Goal: Task Accomplishment & Management: Manage account settings

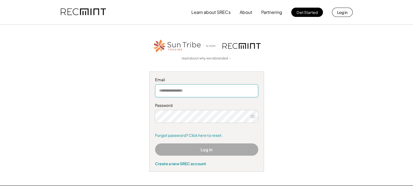
click at [219, 95] on input "email" at bounding box center [206, 90] width 103 height 13
type input "**********"
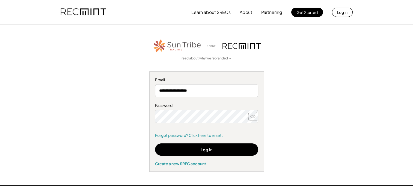
click at [255, 118] on button at bounding box center [253, 116] width 8 height 8
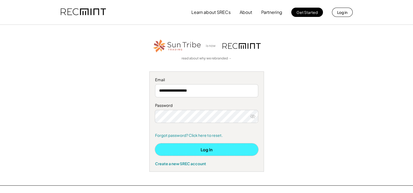
click at [210, 148] on button "Log In" at bounding box center [206, 150] width 103 height 12
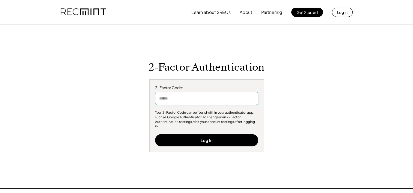
click at [186, 100] on input "input" at bounding box center [206, 98] width 103 height 13
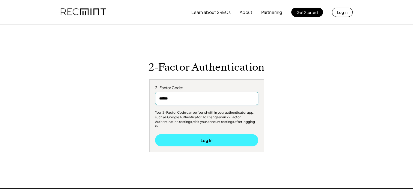
type input "******"
click at [195, 139] on button "Log In" at bounding box center [206, 140] width 103 height 12
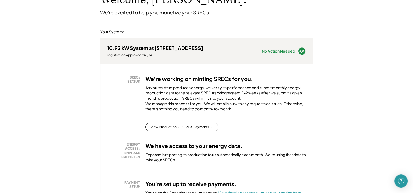
scroll to position [46, 0]
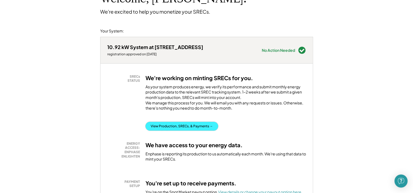
click at [203, 130] on button "View Production, SRECs, & Payments →" at bounding box center [181, 126] width 73 height 9
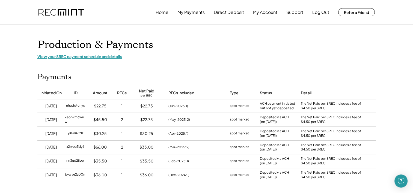
click at [98, 55] on div "View your SREC payment schedule and details" at bounding box center [206, 56] width 338 height 5
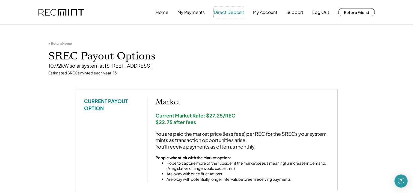
click at [238, 11] on button "Direct Deposit" at bounding box center [229, 12] width 30 height 11
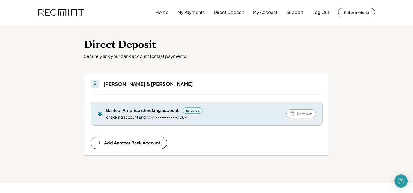
click at [97, 84] on img at bounding box center [95, 84] width 7 height 7
click at [271, 12] on button "My Account" at bounding box center [265, 12] width 24 height 11
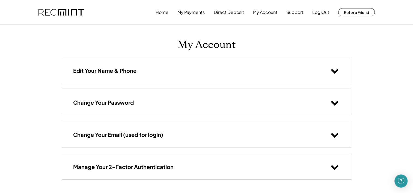
click at [333, 69] on icon at bounding box center [334, 71] width 8 height 8
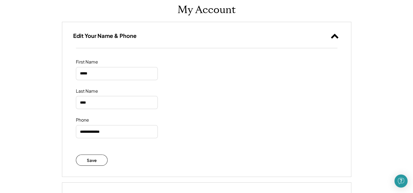
scroll to position [34, 0]
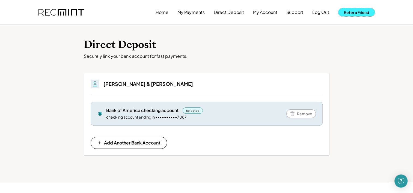
click at [357, 10] on button "Refer a Friend" at bounding box center [356, 12] width 37 height 8
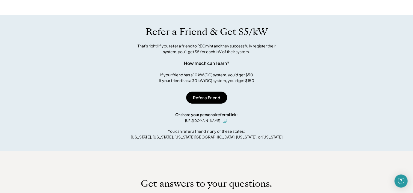
scroll to position [298, 0]
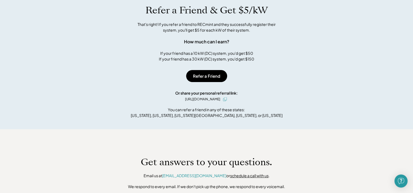
scroll to position [298, 0]
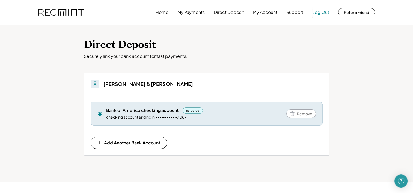
click at [318, 16] on button "Log Out" at bounding box center [320, 12] width 17 height 11
